Goal: Use online tool/utility: Utilize a website feature to perform a specific function

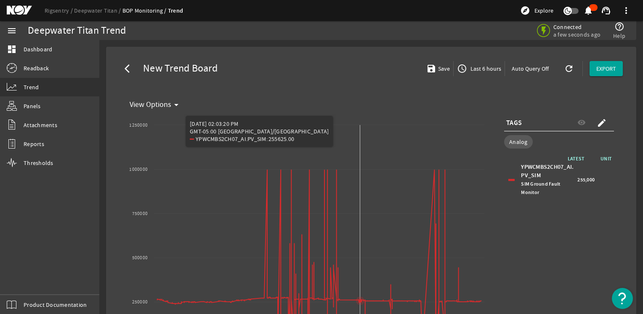
select select "ALL"
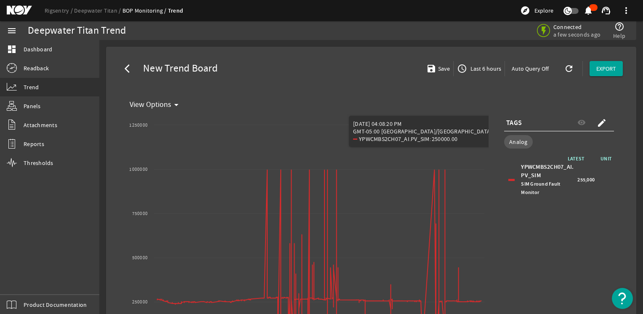
click at [530, 239] on div "LATEST UNIT YPWCMBS2CH07_AI.PV_SIM SIM Ground Fault Monitor 255,000" at bounding box center [559, 239] width 110 height 168
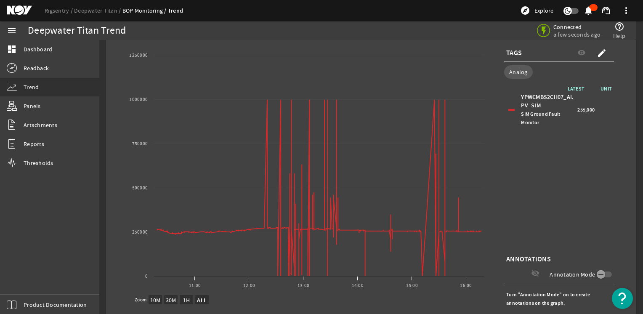
scroll to position [82, 0]
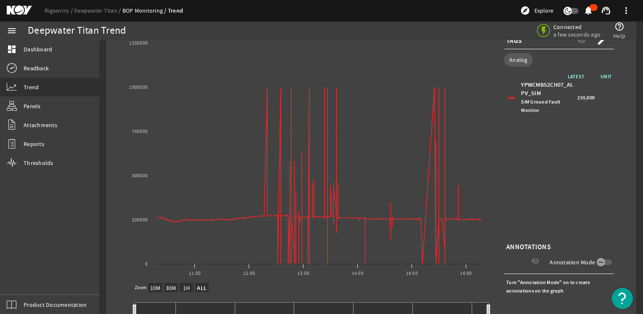
click at [530, 176] on div "LATEST UNIT YPWCMBS2CH07_AI.PV_SIM SIM Ground Fault Monitor 255,000" at bounding box center [559, 156] width 110 height 168
click at [136, 11] on link "BOP Monitoring" at bounding box center [145, 11] width 45 height 8
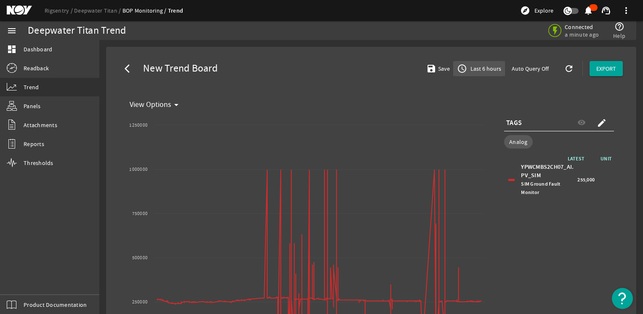
click at [488, 69] on span "Last 6 hours" at bounding box center [485, 68] width 32 height 8
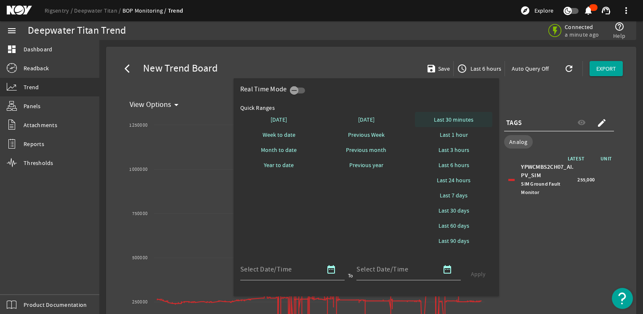
click at [431, 118] on span at bounding box center [453, 119] width 77 height 20
select select "10M"
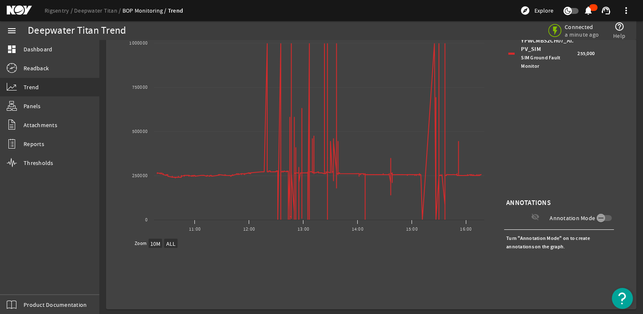
scroll to position [128, 0]
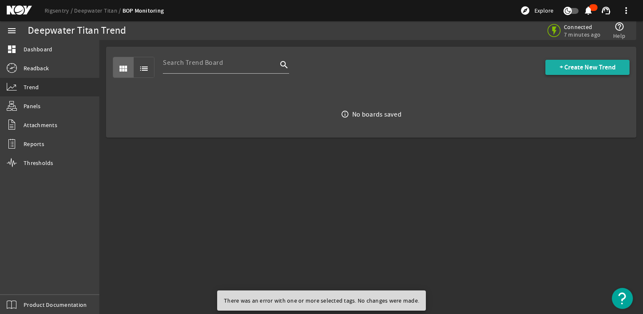
click at [566, 72] on span at bounding box center [588, 67] width 84 height 20
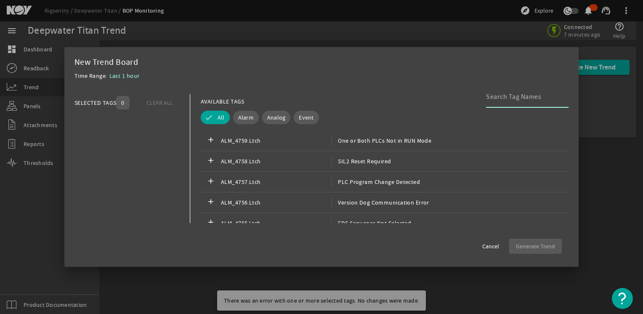
click at [493, 98] on input at bounding box center [524, 97] width 76 height 10
type input "t"
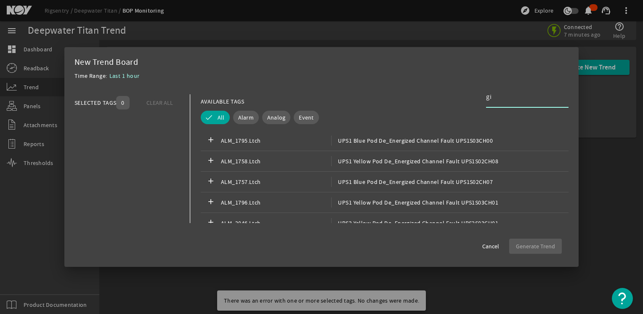
type input "g"
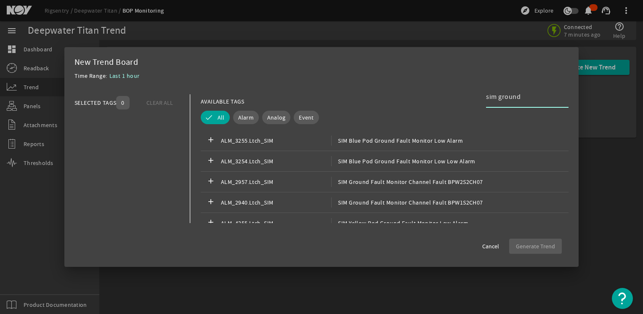
type input "sim ground"
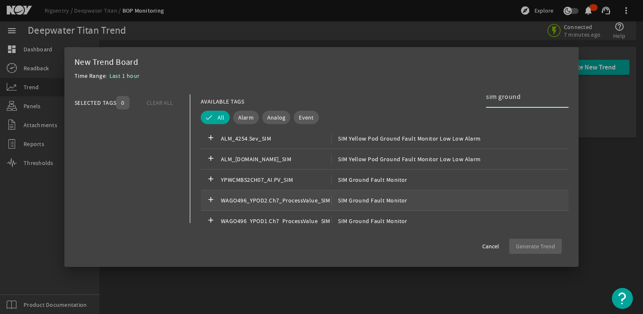
scroll to position [210, 0]
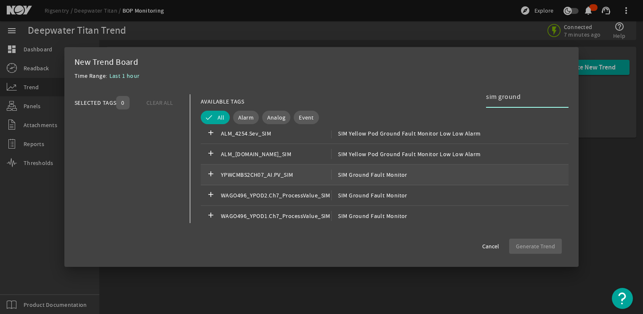
click at [410, 176] on div "add YPWCMBS2CH07_AI.PV_SIM SIM Ground Fault Monitor" at bounding box center [385, 175] width 368 height 21
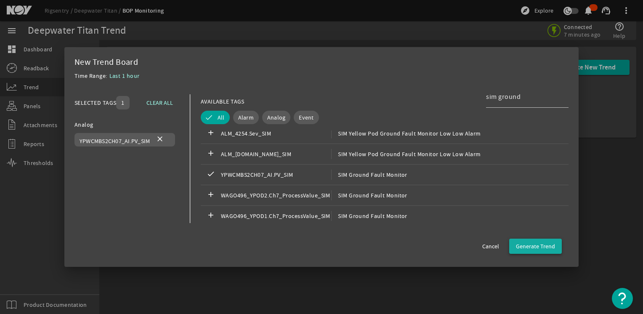
click at [527, 246] on span "Generate Trend" at bounding box center [535, 246] width 39 height 8
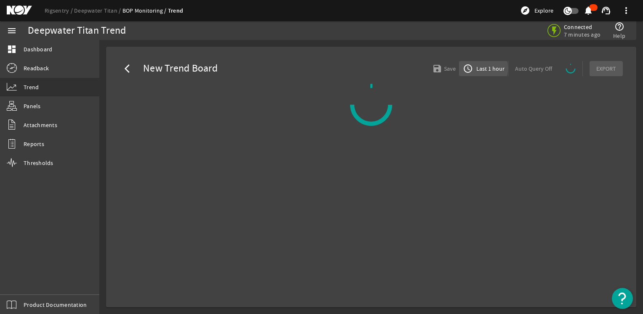
click at [477, 68] on span "Last 1 hour" at bounding box center [490, 68] width 30 height 8
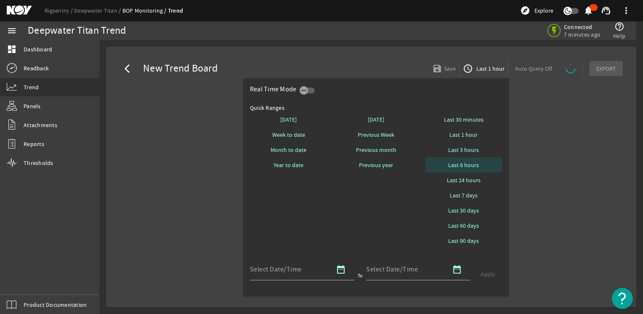
click at [469, 166] on span "Last 6 hours" at bounding box center [463, 165] width 31 height 8
click at [466, 149] on span "Last 3 hours" at bounding box center [463, 150] width 31 height 8
click at [541, 186] on div at bounding box center [321, 157] width 643 height 314
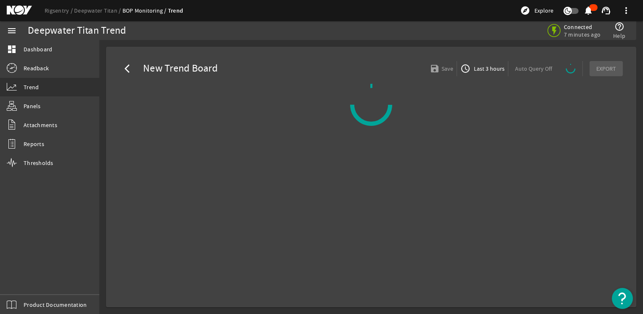
click at [549, 73] on div "Auto Query Off" at bounding box center [546, 68] width 75 height 15
